Goal: Information Seeking & Learning: Learn about a topic

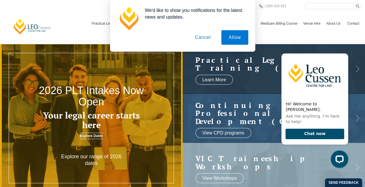
click at [206, 42] on button "Cancel" at bounding box center [203, 37] width 31 height 15
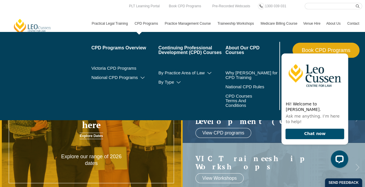
click at [148, 24] on link "CPD Programs" at bounding box center [147, 23] width 30 height 17
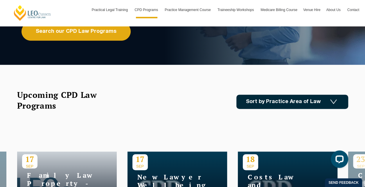
scroll to position [116, 0]
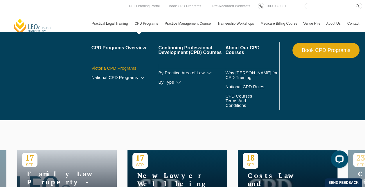
click at [132, 67] on link "Victoria CPD Programs" at bounding box center [125, 68] width 67 height 5
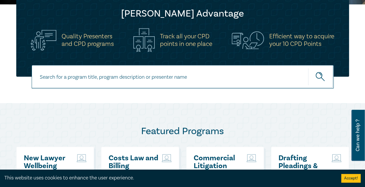
scroll to position [203, 0]
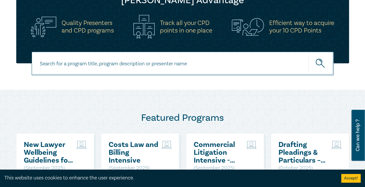
click at [171, 62] on input at bounding box center [183, 64] width 302 height 24
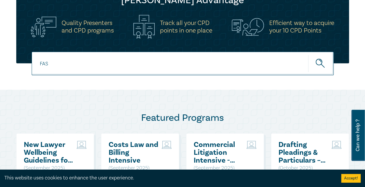
type input "FAS"
click at [308, 55] on button "submit" at bounding box center [321, 64] width 26 height 18
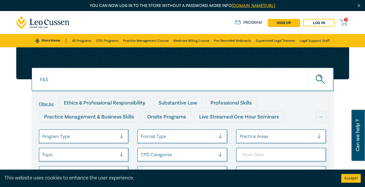
drag, startPoint x: 112, startPoint y: 74, endPoint x: 0, endPoint y: 78, distance: 111.9
type input "Financial Assistance Scheme"
click at [308, 71] on button "submit" at bounding box center [321, 80] width 26 height 18
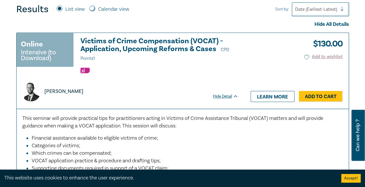
scroll to position [261, 0]
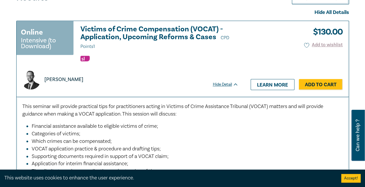
click at [129, 35] on h3 "Victims of Crime Compensation (VOCAT) - Application, Upcoming Reforms & Cases C…" at bounding box center [159, 37] width 158 height 25
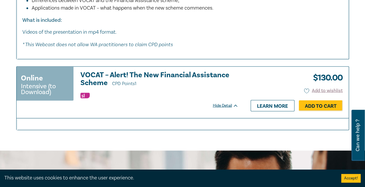
scroll to position [494, 0]
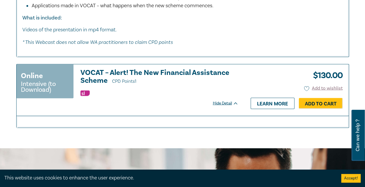
click at [142, 71] on h3 "VOCAT – Alert! The New Financial Assistance Scheme CPD Points 1" at bounding box center [159, 77] width 158 height 17
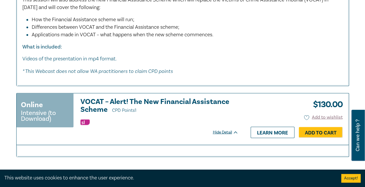
scroll to position [291, 0]
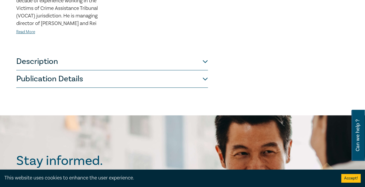
scroll to position [232, 0]
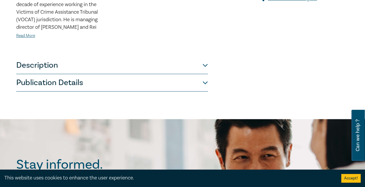
click at [153, 62] on button "Description" at bounding box center [112, 65] width 192 height 17
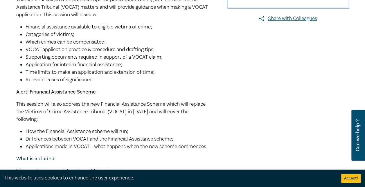
scroll to position [203, 0]
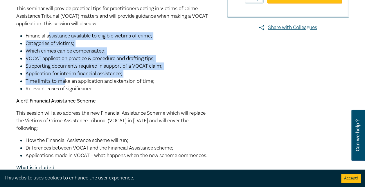
drag, startPoint x: 50, startPoint y: 35, endPoint x: 65, endPoint y: 84, distance: 51.0
click at [65, 84] on ul "Financial assistance available to eligible victims of crime; Categories of vict…" at bounding box center [112, 62] width 192 height 60
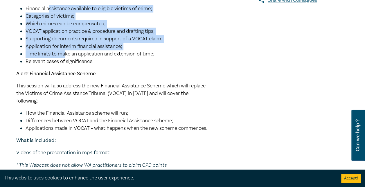
scroll to position [261, 0]
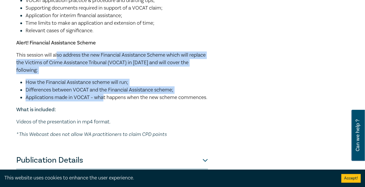
drag, startPoint x: 58, startPoint y: 53, endPoint x: 104, endPoint y: 101, distance: 66.2
click at [104, 101] on div "This seminar will provide practical tips for practitioners acting in Victims of…" at bounding box center [112, 42] width 192 height 191
drag, startPoint x: 104, startPoint y: 101, endPoint x: 108, endPoint y: 100, distance: 4.4
click at [104, 101] on span "Applications made in VOCAT – what happens when the new scheme commences." at bounding box center [117, 97] width 182 height 7
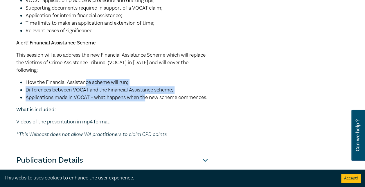
drag, startPoint x: 147, startPoint y: 99, endPoint x: 85, endPoint y: 85, distance: 63.3
click at [85, 85] on ul "How the Financial Assistance scheme will run; Differences between VOCAT and the…" at bounding box center [112, 90] width 192 height 23
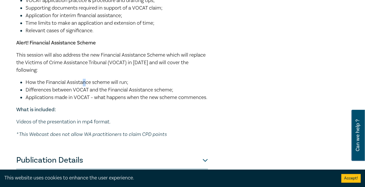
click at [85, 85] on span "How the Financial Assistance scheme will run;" at bounding box center [77, 82] width 103 height 7
drag, startPoint x: 85, startPoint y: 85, endPoint x: 116, endPoint y: 96, distance: 32.4
click at [116, 96] on span "Applications made in VOCAT – what happens when the new scheme commences." at bounding box center [117, 97] width 182 height 7
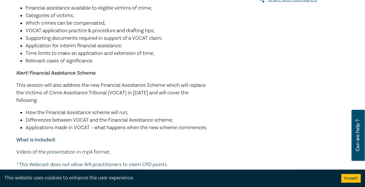
scroll to position [203, 0]
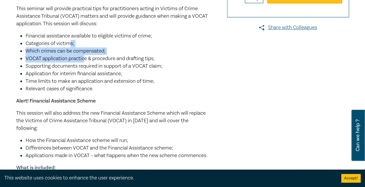
drag, startPoint x: 76, startPoint y: 48, endPoint x: 85, endPoint y: 62, distance: 16.9
click at [85, 62] on ul "Financial assistance available to eligible victims of crime; Categories of vict…" at bounding box center [112, 62] width 192 height 60
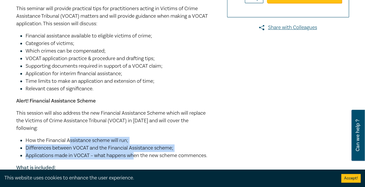
drag, startPoint x: 71, startPoint y: 143, endPoint x: 137, endPoint y: 152, distance: 66.5
click at [137, 152] on ul "How the Financial Assistance scheme will run; Differences between VOCAT and the…" at bounding box center [112, 148] width 192 height 23
click at [137, 151] on span "Differences between VOCAT and the Financial Assistance scheme;" at bounding box center [100, 148] width 148 height 7
click at [118, 153] on span "Applications made in VOCAT – what happens when the new scheme commences." at bounding box center [117, 155] width 182 height 7
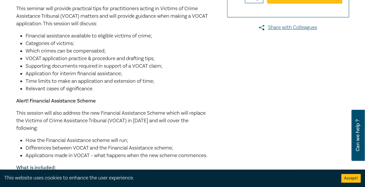
click at [90, 156] on span "Applications made in VOCAT – what happens when the new scheme commences." at bounding box center [117, 155] width 182 height 7
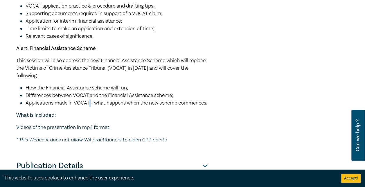
scroll to position [261, 0]
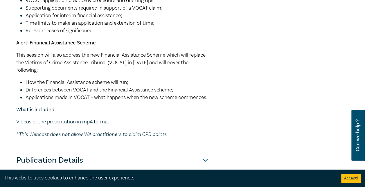
click at [72, 112] on div "This seminar will provide practical tips for practitioners acting in Victims of…" at bounding box center [112, 42] width 192 height 191
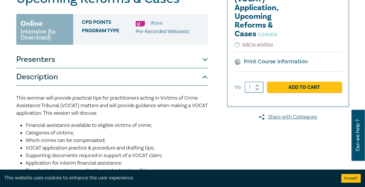
scroll to position [145, 0]
